Goal: Information Seeking & Learning: Learn about a topic

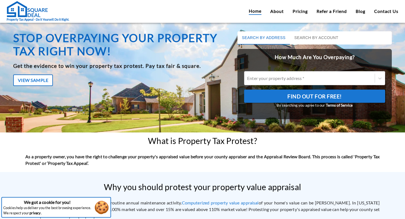
click at [308, 38] on button "Search by Account" at bounding box center [316, 37] width 53 height 13
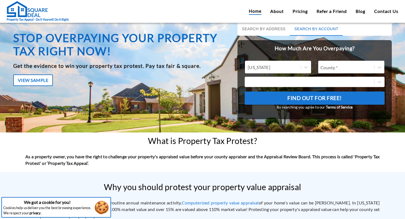
click at [289, 11] on div "Home About Pricing Refer a Friend Blog Contact Us" at bounding box center [323, 11] width 149 height 7
click at [298, 9] on link "Pricing" at bounding box center [299, 11] width 15 height 7
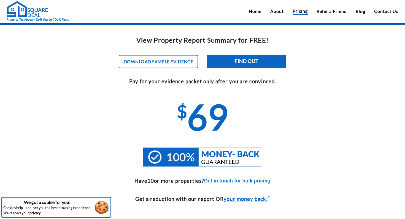
scroll to position [56, 0]
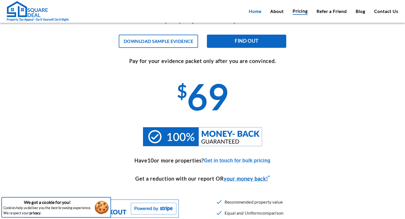
click at [251, 10] on link "Home" at bounding box center [255, 11] width 13 height 7
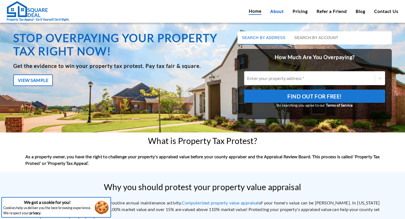
click at [272, 10] on link "About" at bounding box center [276, 11] width 13 height 7
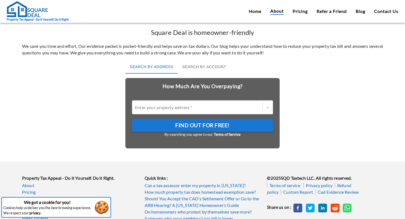
scroll to position [240, 0]
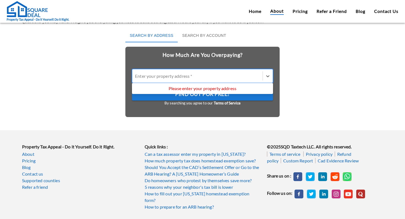
click at [240, 79] on div at bounding box center [197, 76] width 125 height 6
click at [136, 79] on input "Use Up and Down to choose options, press Enter to select the currently focused …" at bounding box center [135, 75] width 1 height 5
